Goal: Task Accomplishment & Management: Use online tool/utility

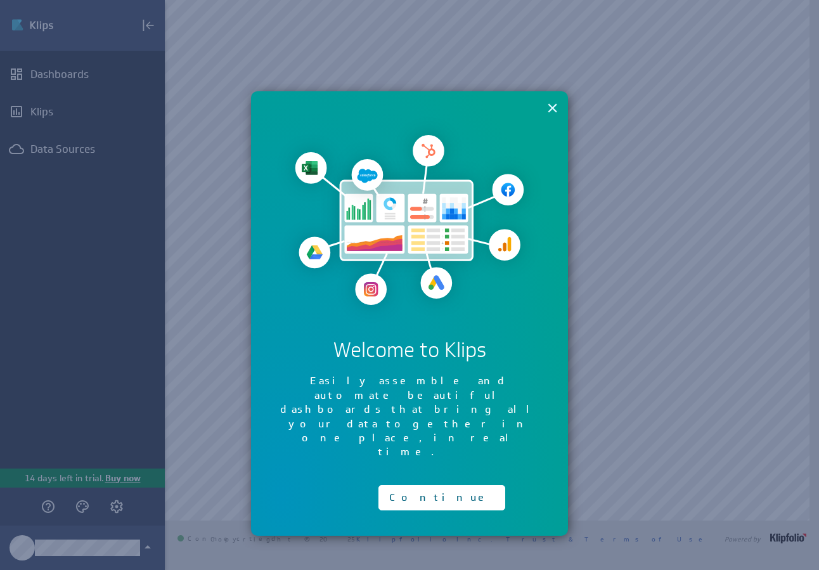
click at [553, 103] on button "×" at bounding box center [553, 107] width 12 height 25
